Goal: Find specific page/section: Locate a particular part of the current website

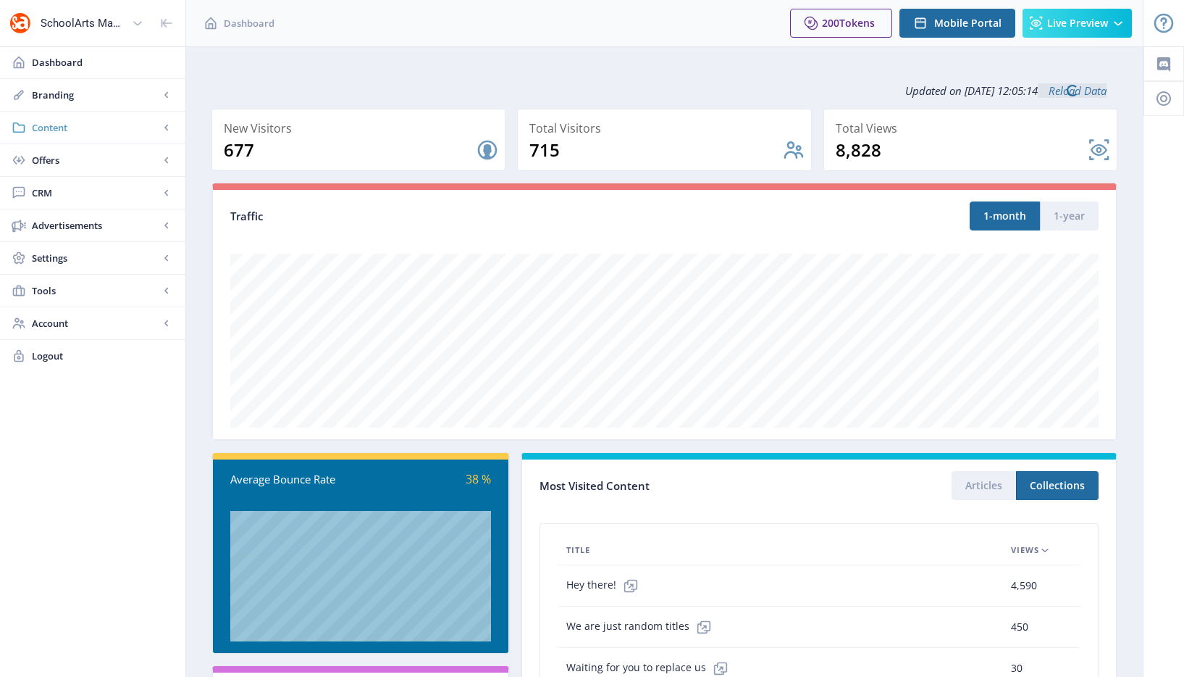
click at [78, 124] on span "Content" at bounding box center [95, 127] width 127 height 14
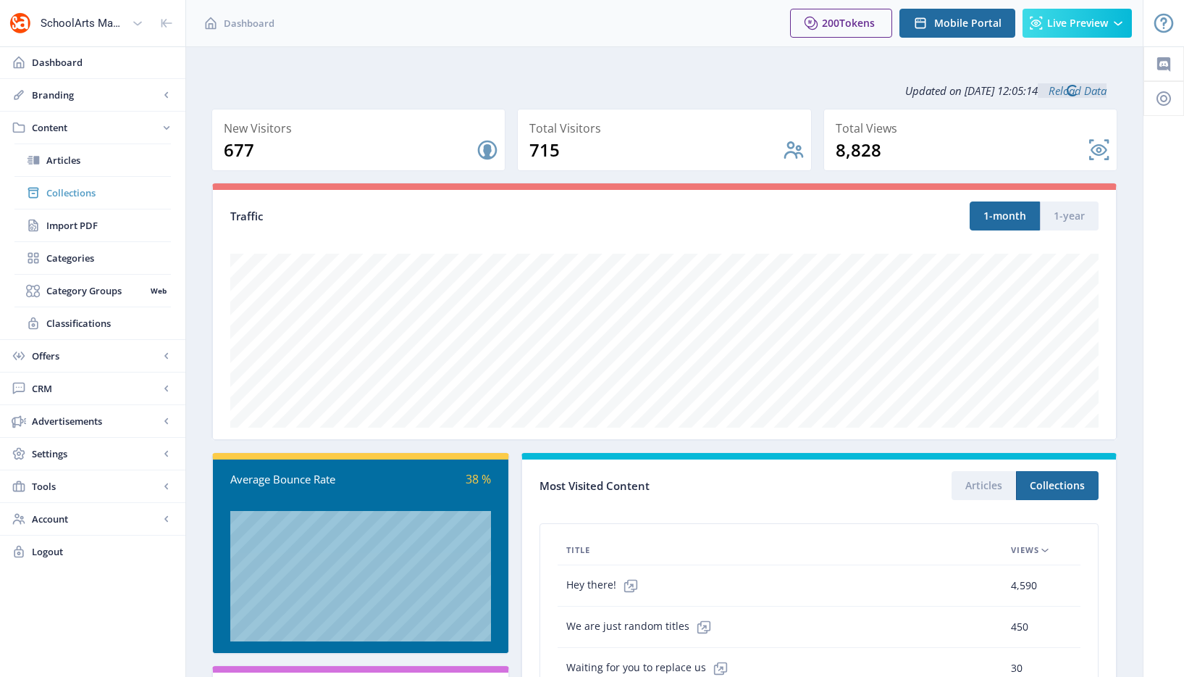
click at [91, 193] on span "Collections" at bounding box center [108, 192] width 125 height 14
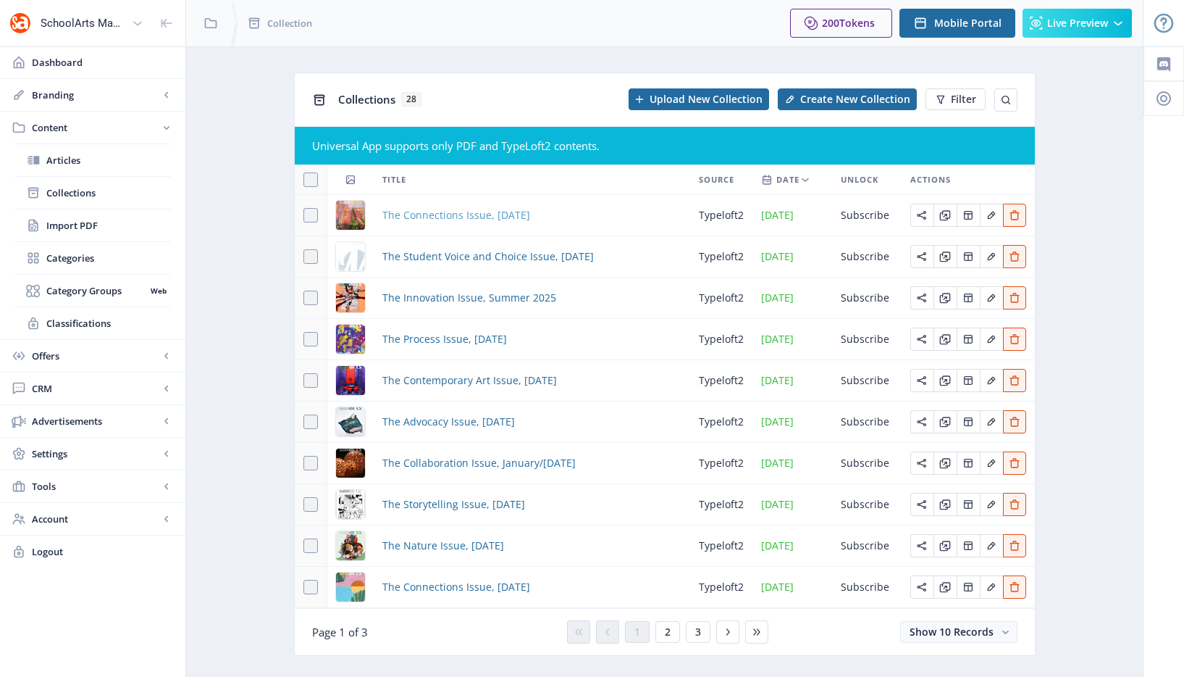
click at [464, 219] on span "The Connections Issue, [DATE]" at bounding box center [456, 214] width 148 height 17
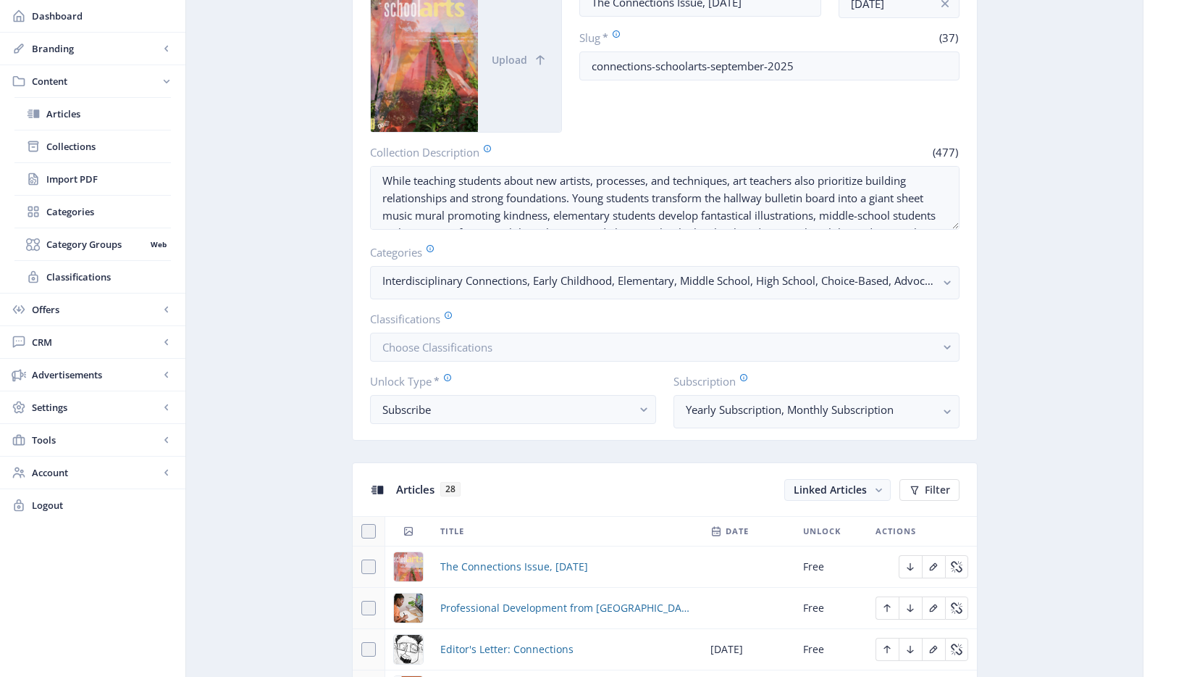
scroll to position [569, 0]
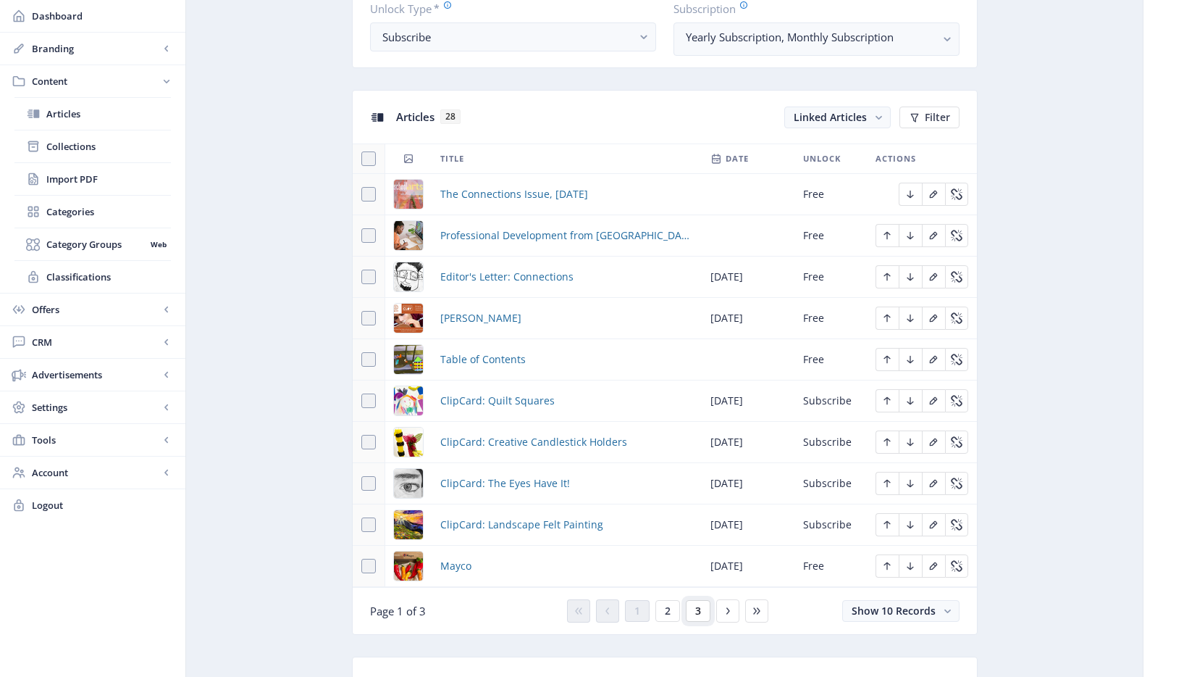
click at [691, 611] on button "3" at bounding box center [698, 611] width 25 height 22
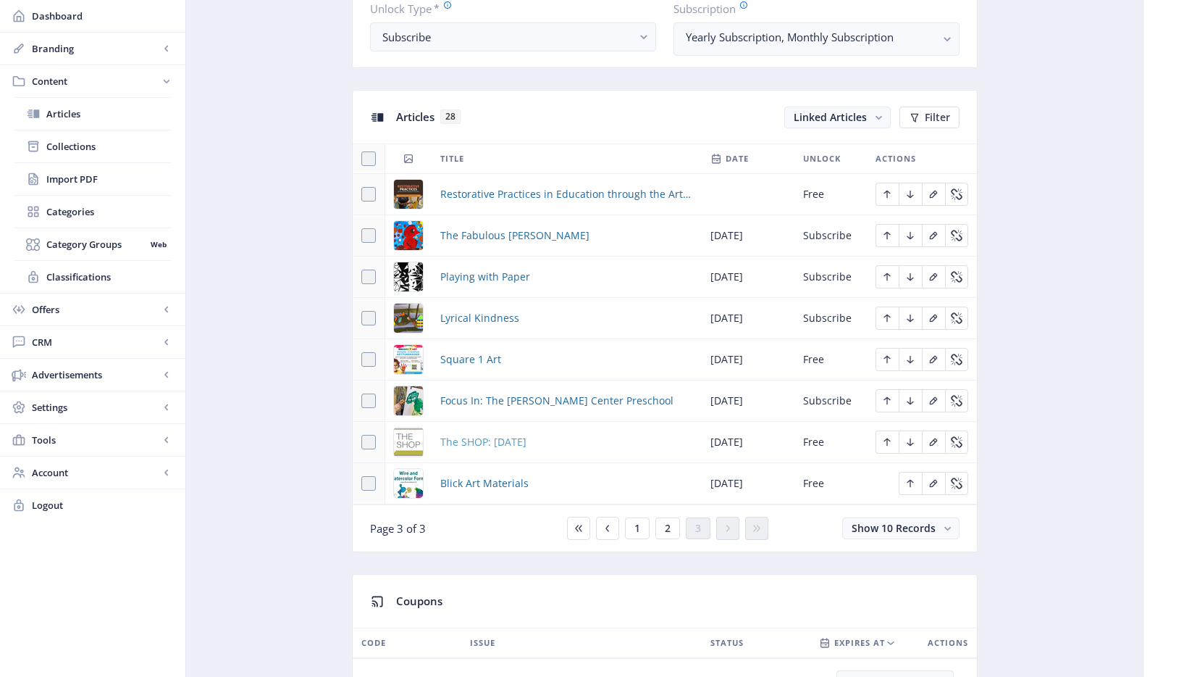
click at [523, 438] on span "The SHOP: [DATE]" at bounding box center [483, 441] width 86 height 17
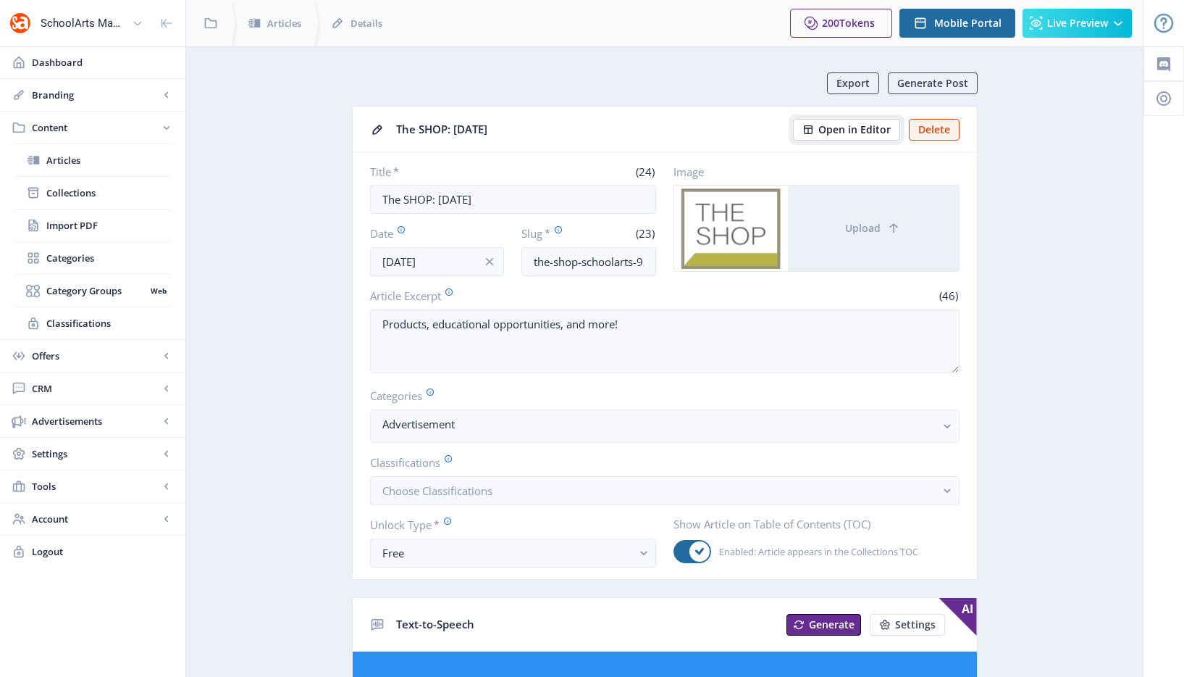
click at [877, 127] on span "Open in Editor" at bounding box center [855, 130] width 72 height 12
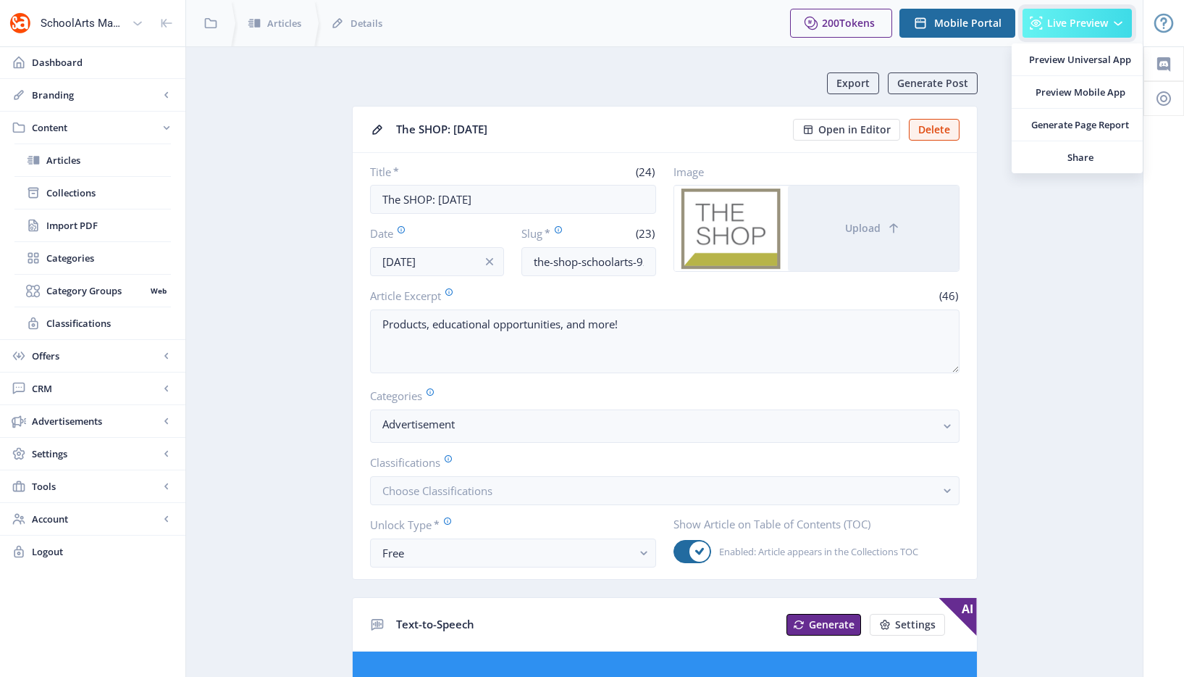
click at [1055, 14] on button "Live Preview" at bounding box center [1077, 23] width 109 height 29
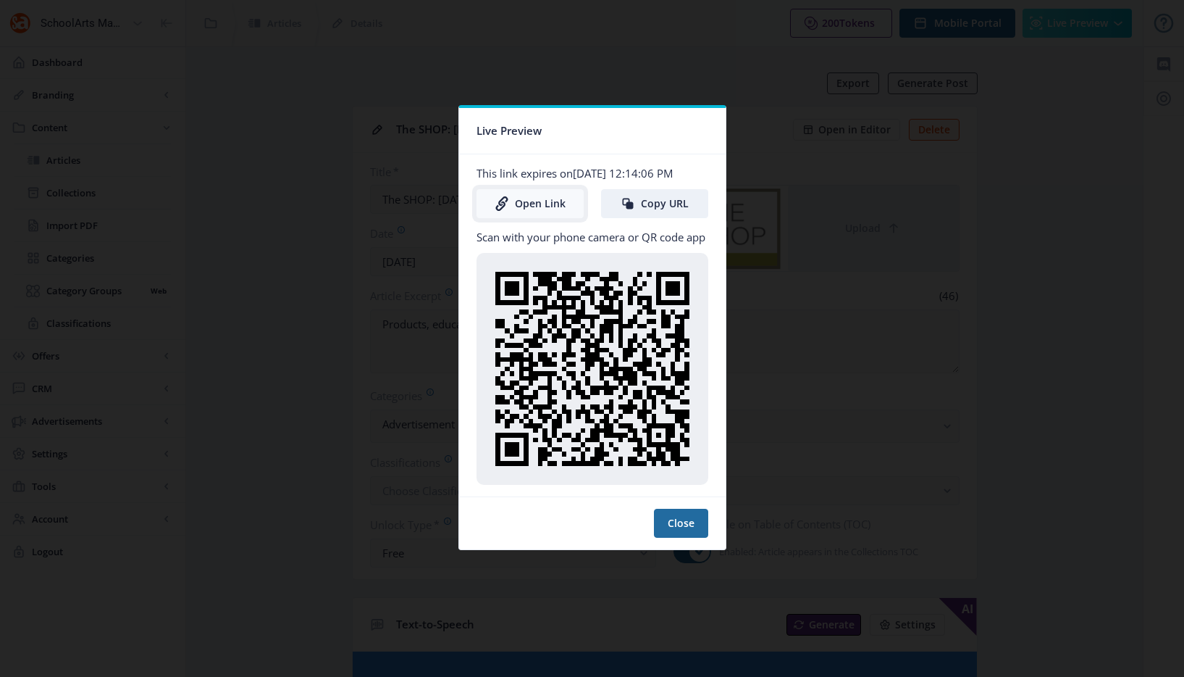
click at [536, 205] on link "Open Link" at bounding box center [530, 203] width 107 height 29
click at [1019, 99] on div at bounding box center [592, 338] width 1184 height 677
